Goal: Task Accomplishment & Management: Complete application form

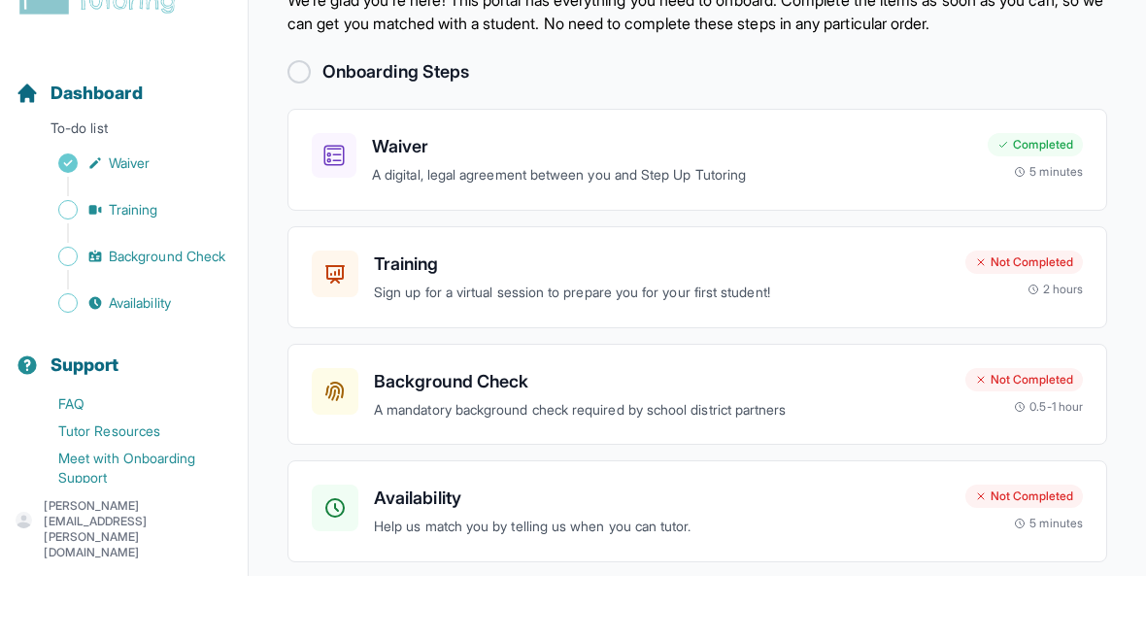
scroll to position [90, 0]
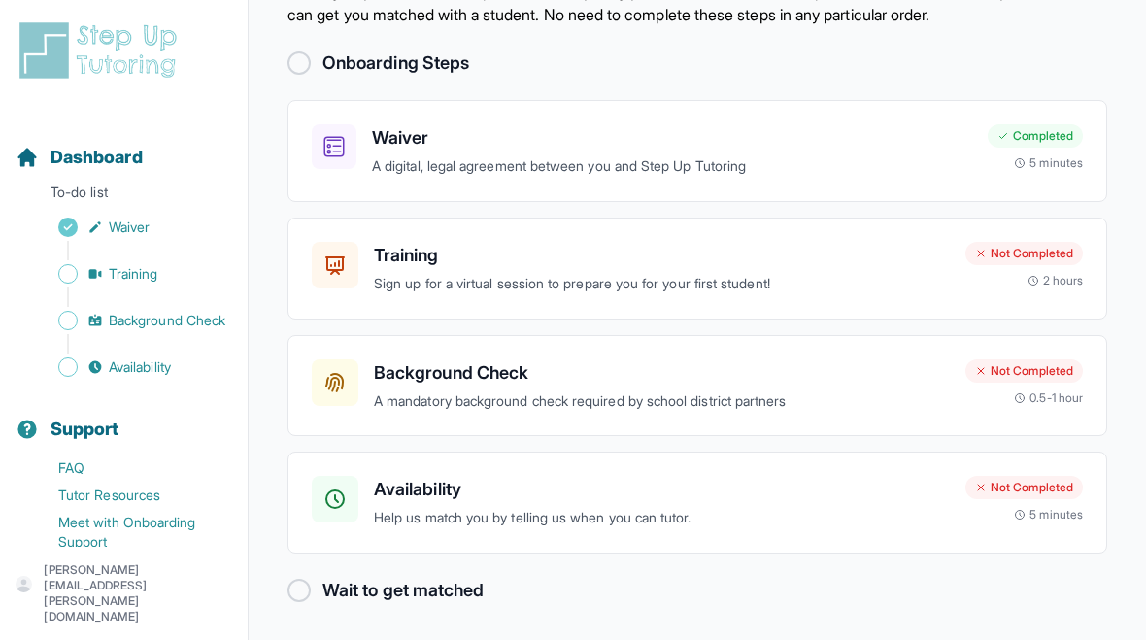
click at [794, 510] on p "Help us match you by telling us when you can tutor." at bounding box center [662, 518] width 576 height 22
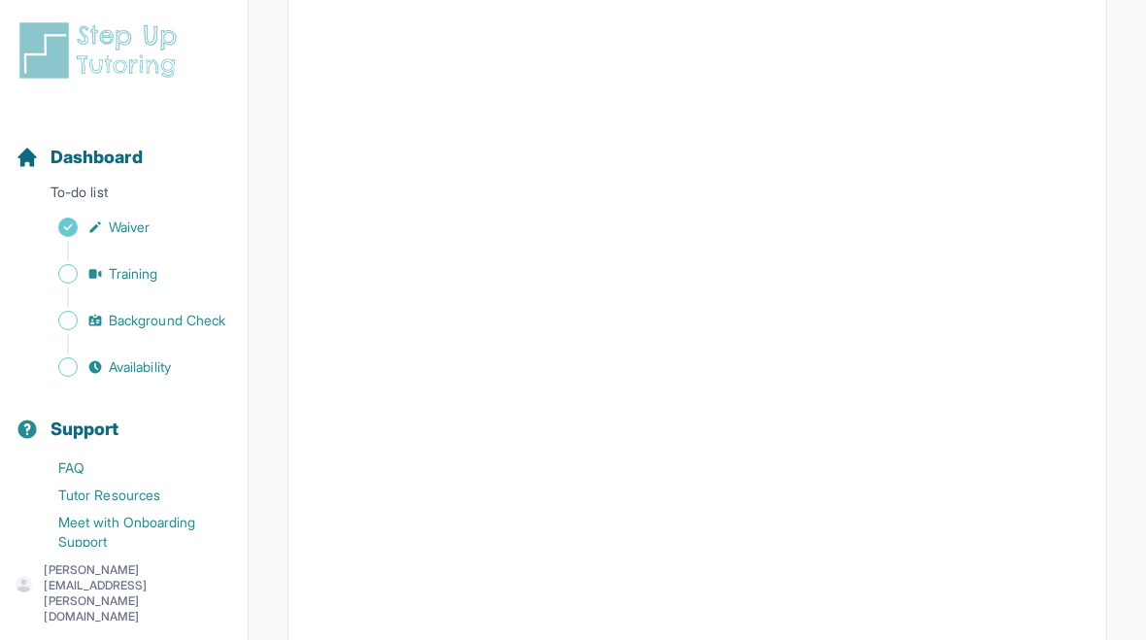
scroll to position [414, 0]
click at [118, 308] on link "Background Check" at bounding box center [132, 320] width 232 height 27
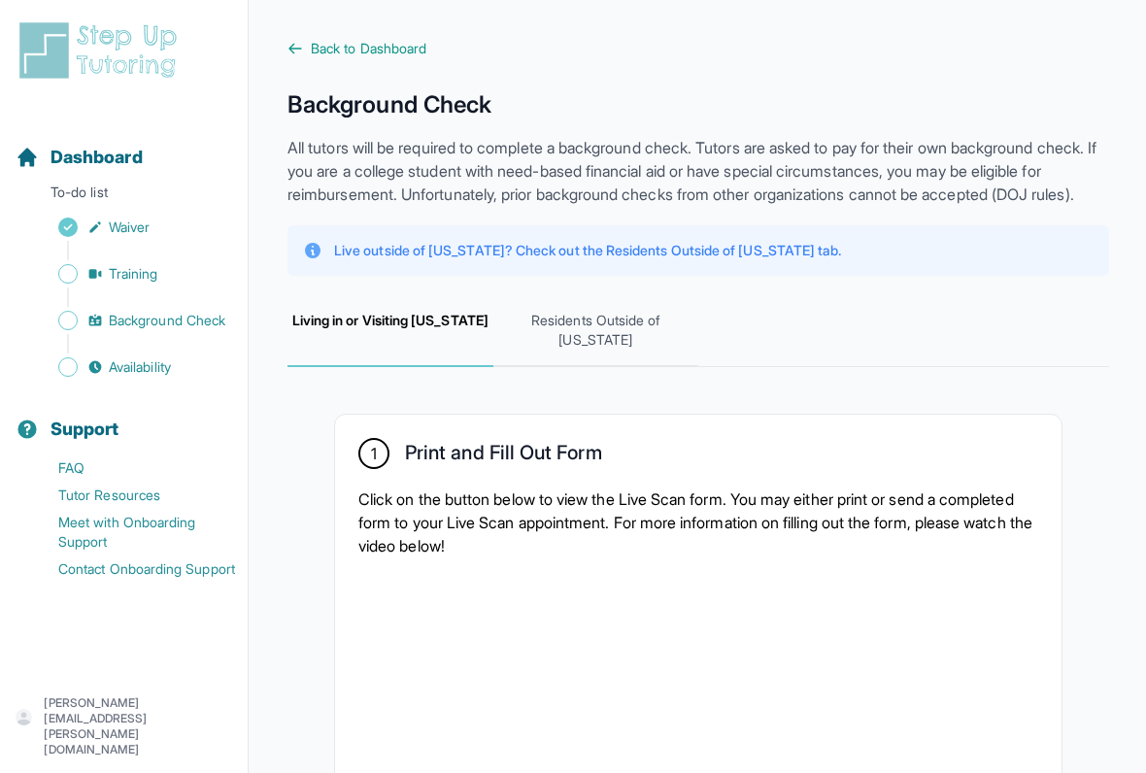
click at [612, 351] on span "Residents Outside of [US_STATE]" at bounding box center [596, 331] width 206 height 72
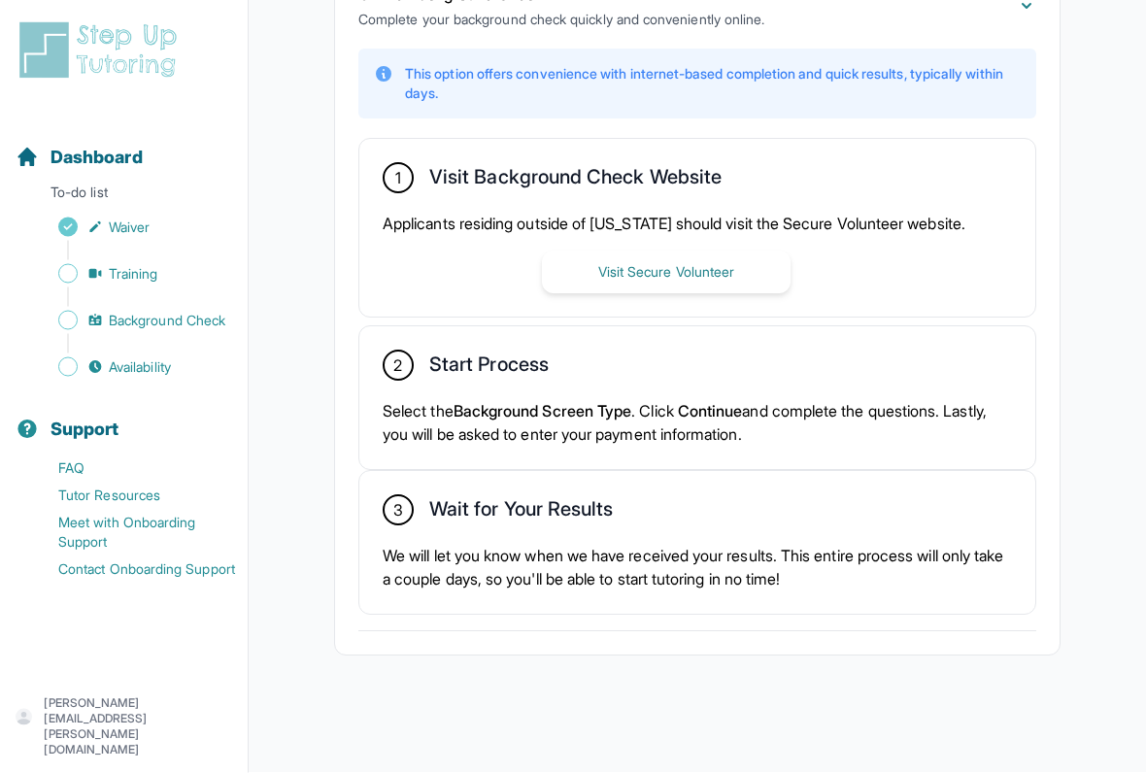
scroll to position [524, 0]
click at [712, 275] on button "Visit Secure Volunteer" at bounding box center [666, 272] width 249 height 43
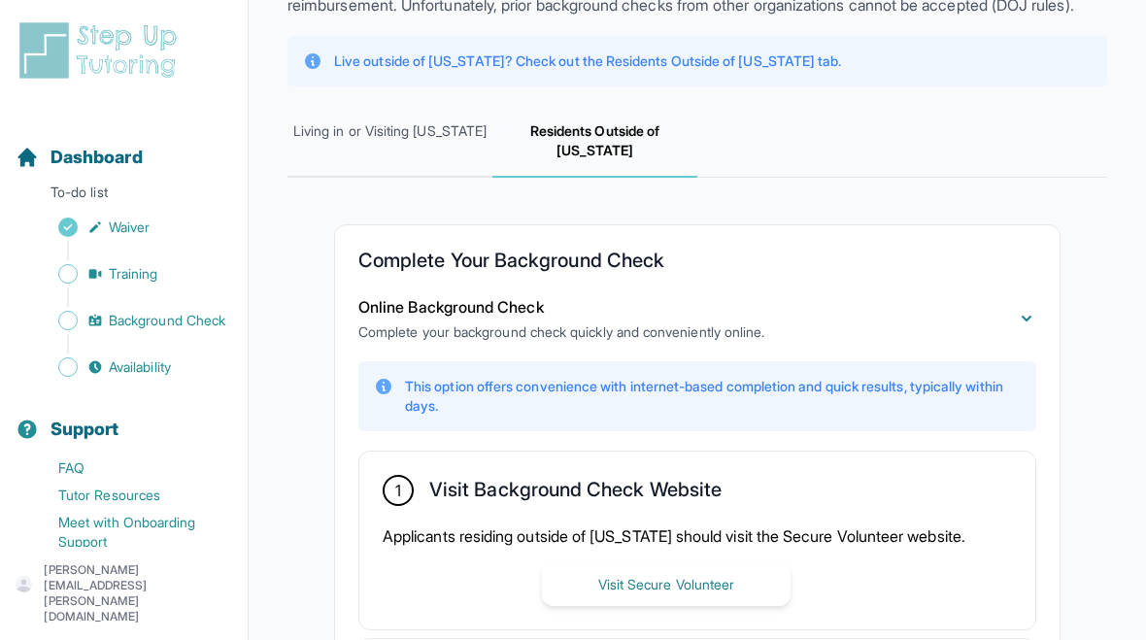
scroll to position [145, 0]
